Goal: Task Accomplishment & Management: Manage account settings

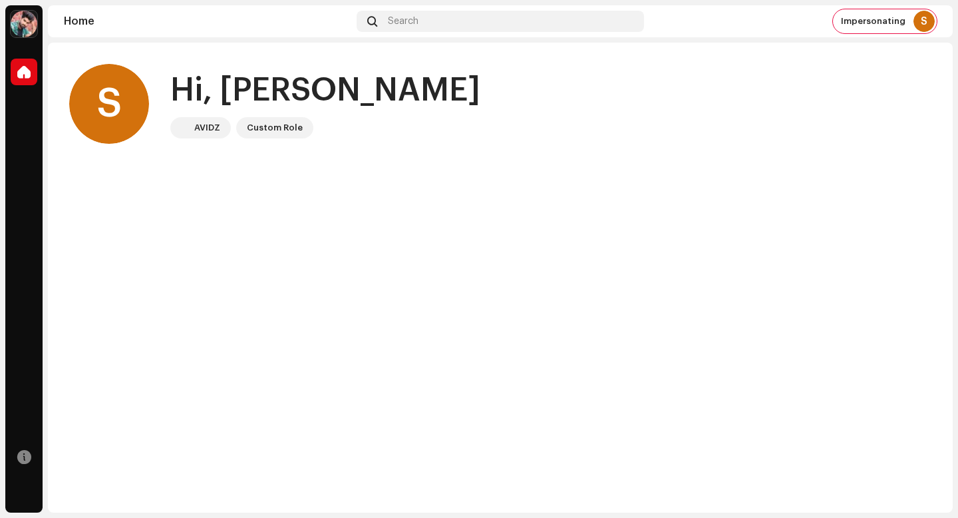
click at [216, 92] on div "Hi, [PERSON_NAME]" at bounding box center [325, 90] width 310 height 43
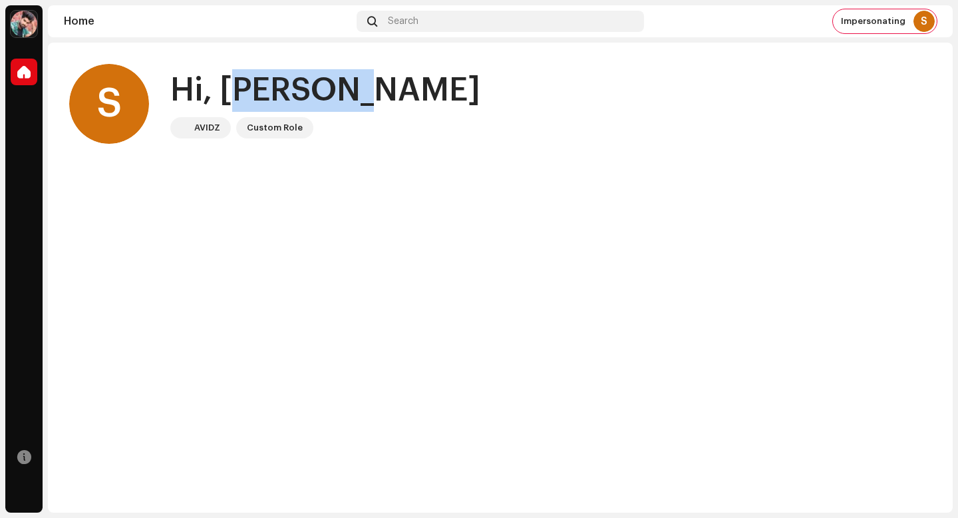
click at [216, 92] on div "Hi, [PERSON_NAME]" at bounding box center [325, 90] width 310 height 43
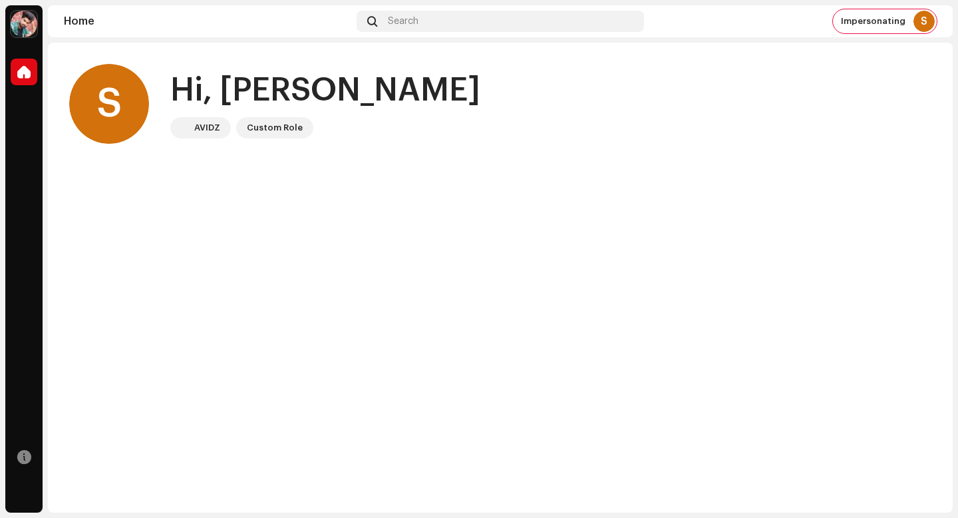
click at [212, 92] on div "Hi, [PERSON_NAME]" at bounding box center [325, 90] width 310 height 43
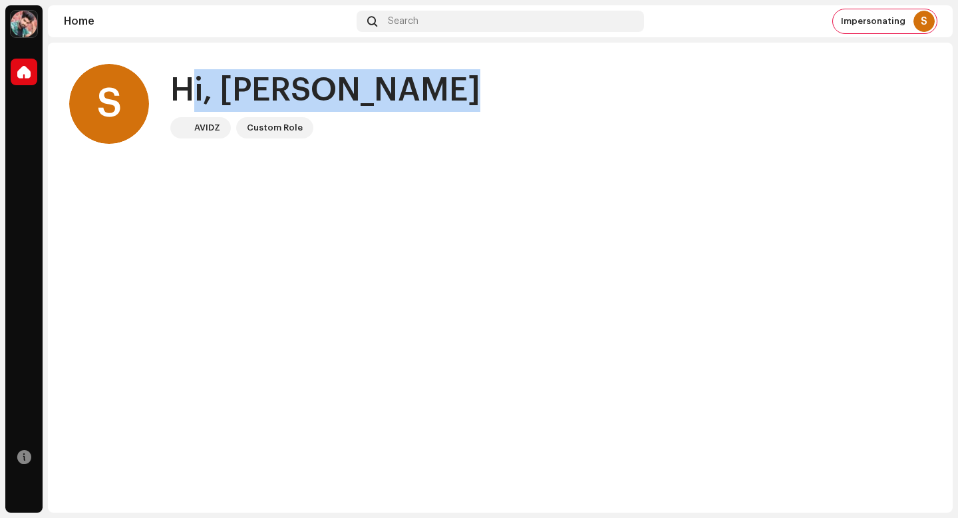
drag, startPoint x: 212, startPoint y: 92, endPoint x: 218, endPoint y: 96, distance: 7.2
click at [212, 92] on div "Hi, [PERSON_NAME]" at bounding box center [325, 90] width 310 height 43
click at [357, 106] on div "S Hi, [PERSON_NAME] Custom Role" at bounding box center [500, 104] width 863 height 80
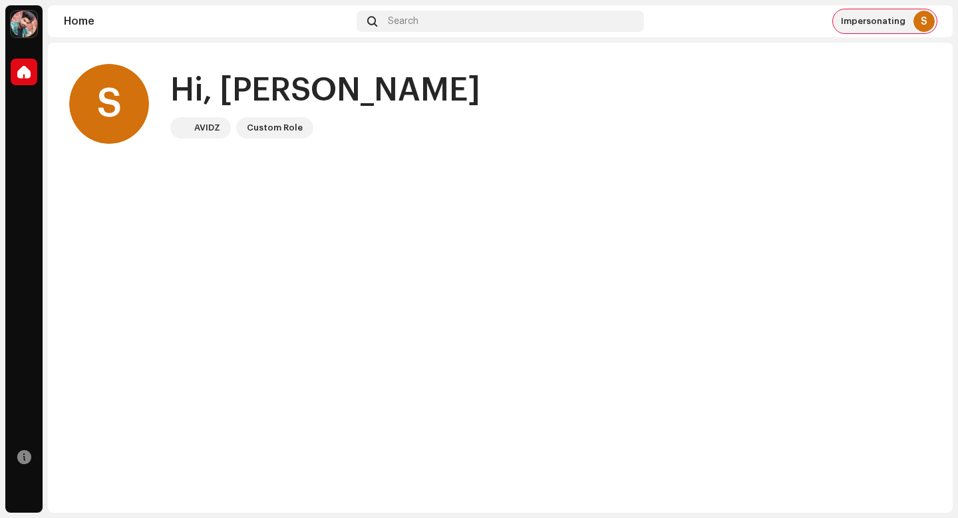
click at [839, 21] on div "Impersonating S" at bounding box center [885, 21] width 104 height 24
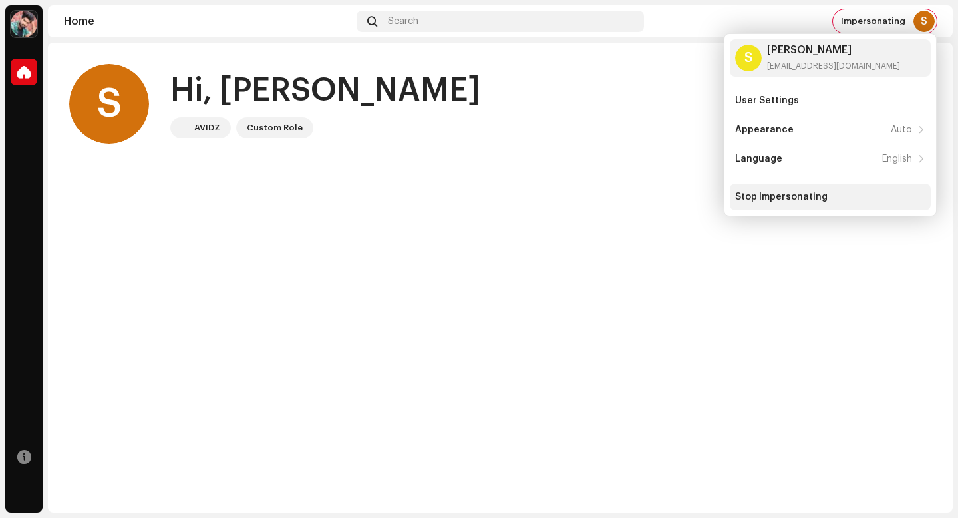
click at [813, 186] on div "Stop Impersonating" at bounding box center [830, 197] width 201 height 27
